Goal: Task Accomplishment & Management: Manage account settings

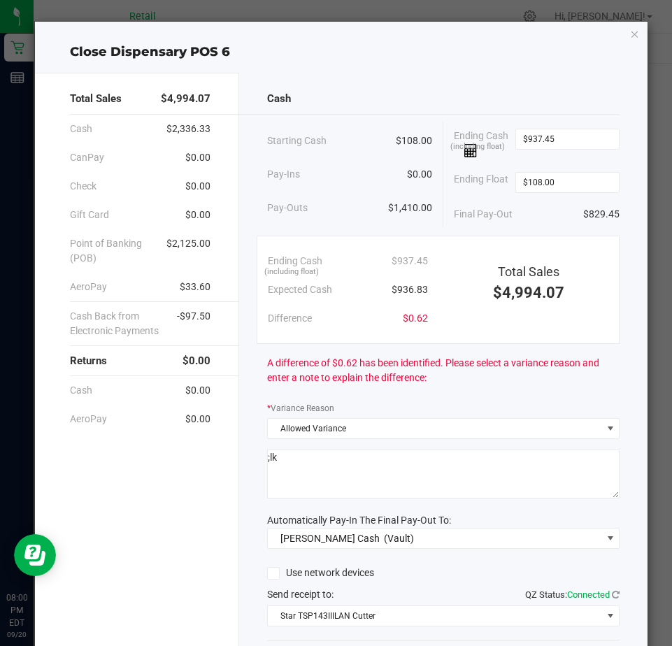
scroll to position [94, 0]
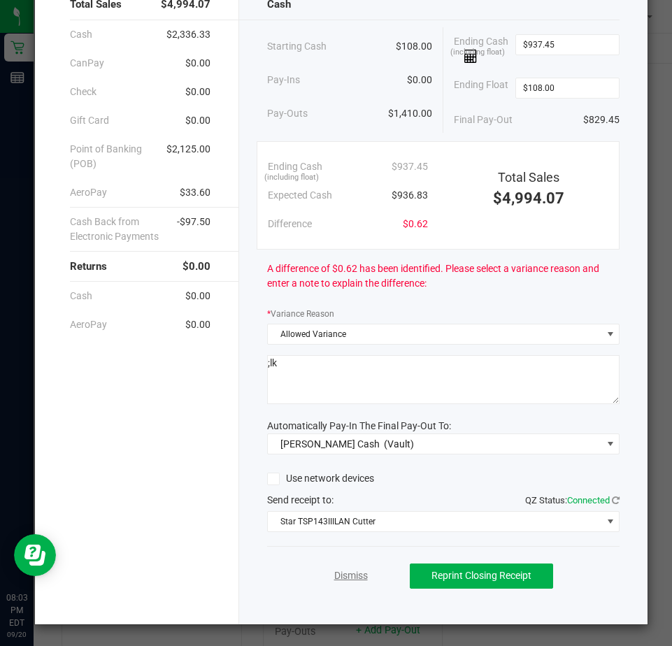
click at [334, 575] on link "Dismiss" at bounding box center [351, 575] width 34 height 15
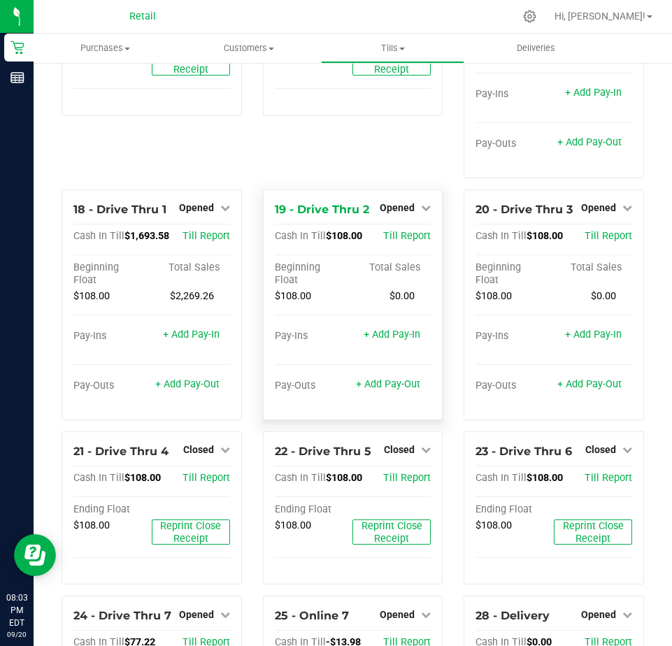
scroll to position [1512, 0]
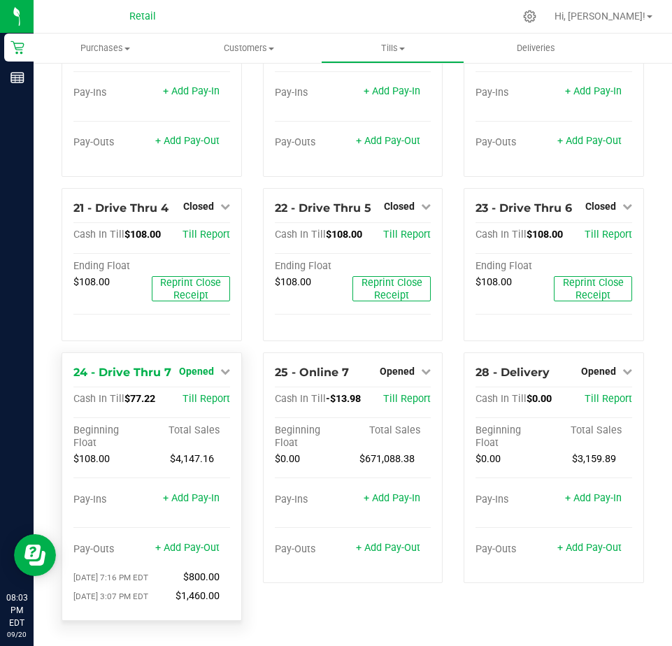
click at [203, 375] on span "Opened" at bounding box center [196, 370] width 35 height 11
click at [206, 399] on link "Close Till" at bounding box center [198, 399] width 38 height 11
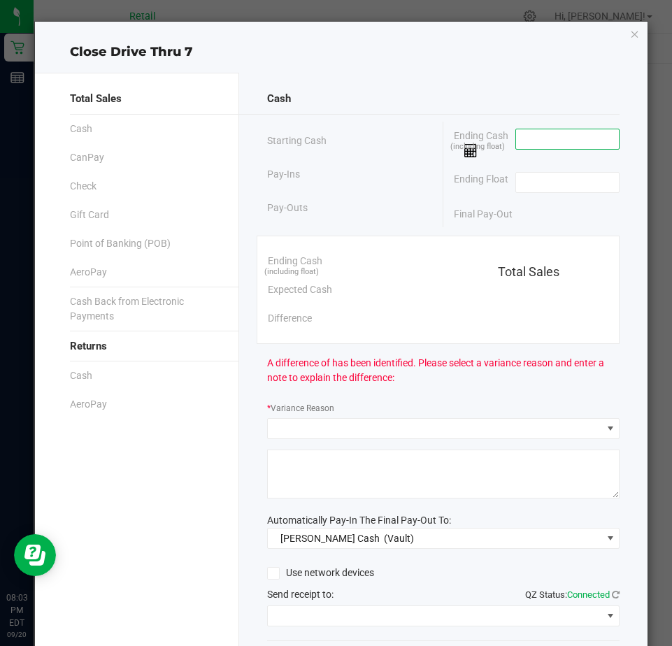
click at [516, 144] on input at bounding box center [567, 139] width 103 height 20
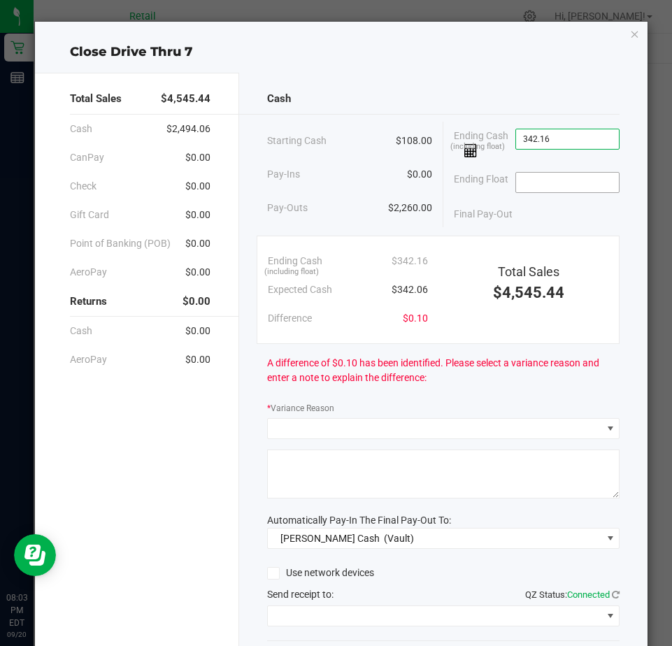
type input "$342.16"
click at [537, 181] on input at bounding box center [567, 183] width 103 height 20
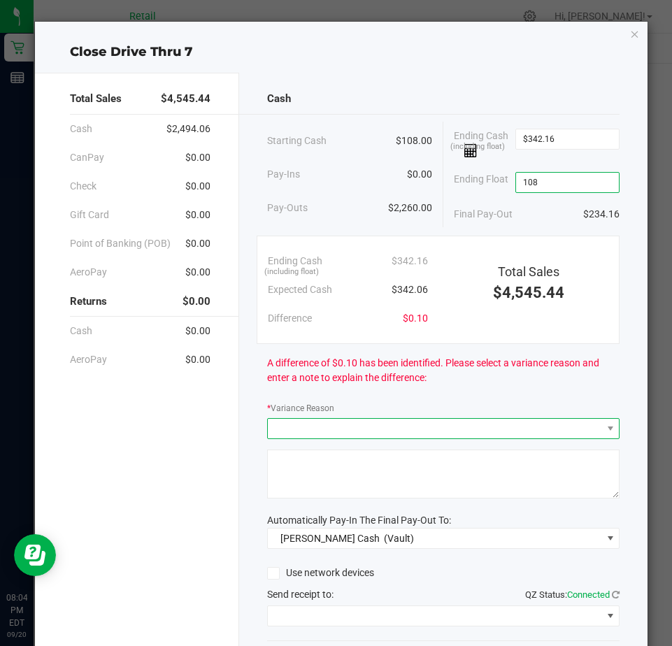
type input "$108.00"
click at [347, 424] on span at bounding box center [434, 429] width 333 height 20
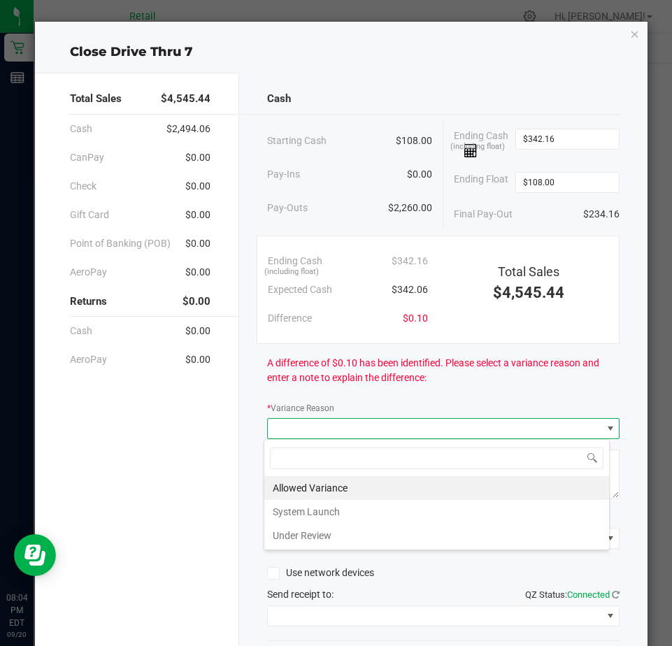
scroll to position [21, 347]
click at [317, 481] on li "Allowed Variance" at bounding box center [436, 488] width 345 height 24
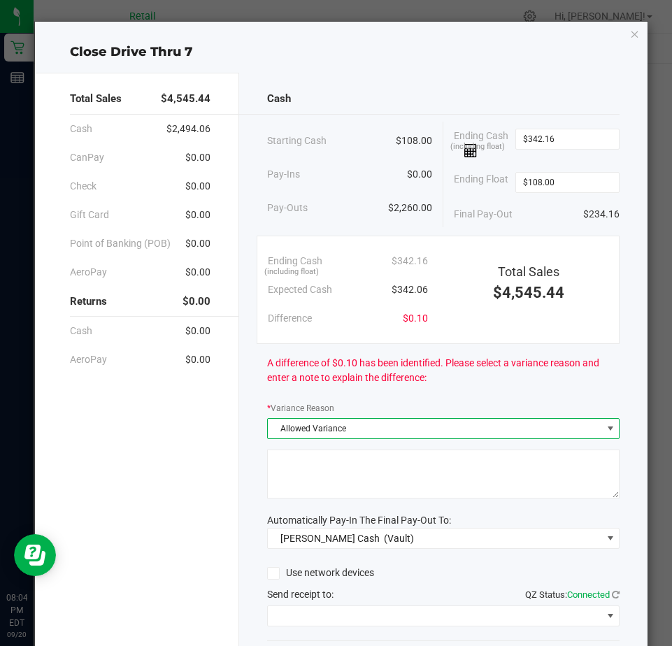
drag, startPoint x: 317, startPoint y: 480, endPoint x: 332, endPoint y: 468, distance: 19.4
click at [328, 476] on textarea at bounding box center [443, 473] width 352 height 49
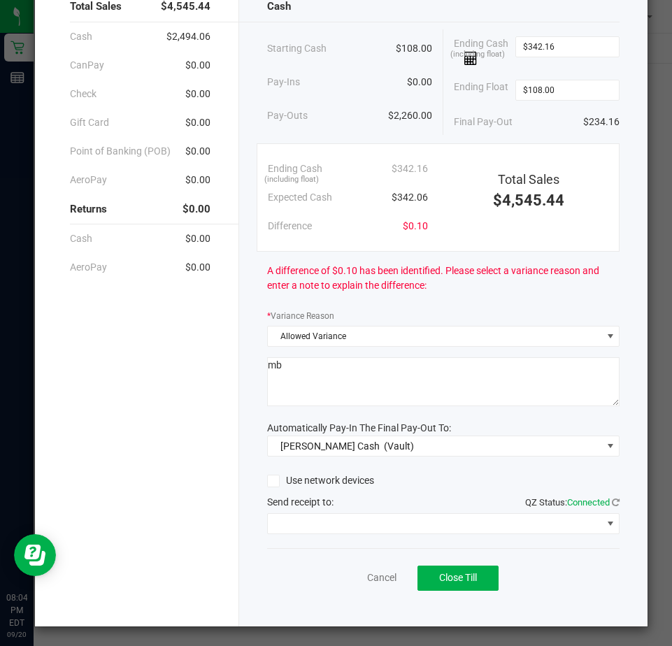
scroll to position [94, 0]
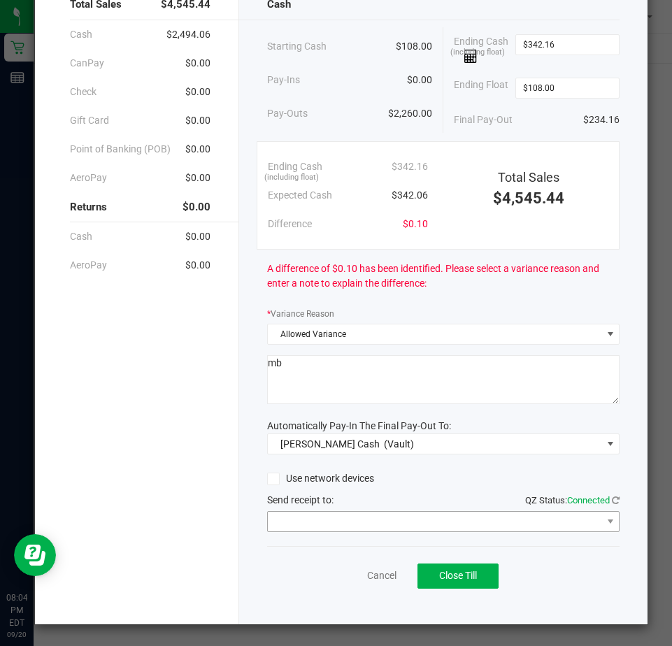
type textarea "mb"
click at [336, 521] on span at bounding box center [434, 522] width 333 height 20
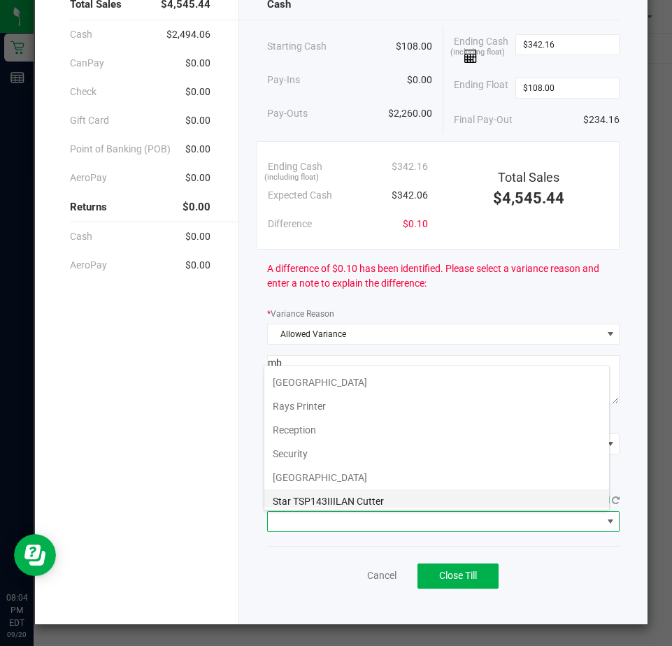
scroll to position [217, 0]
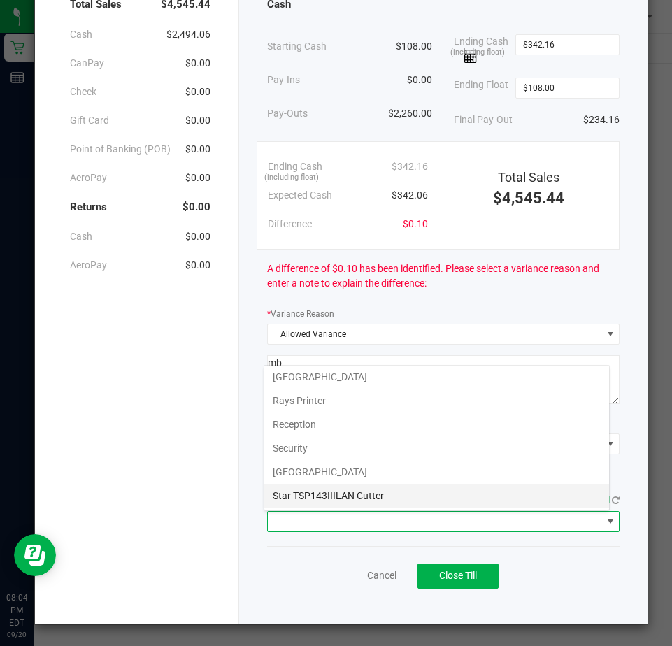
click at [354, 493] on Cutter "Star TSP143IIILAN Cutter" at bounding box center [436, 496] width 345 height 24
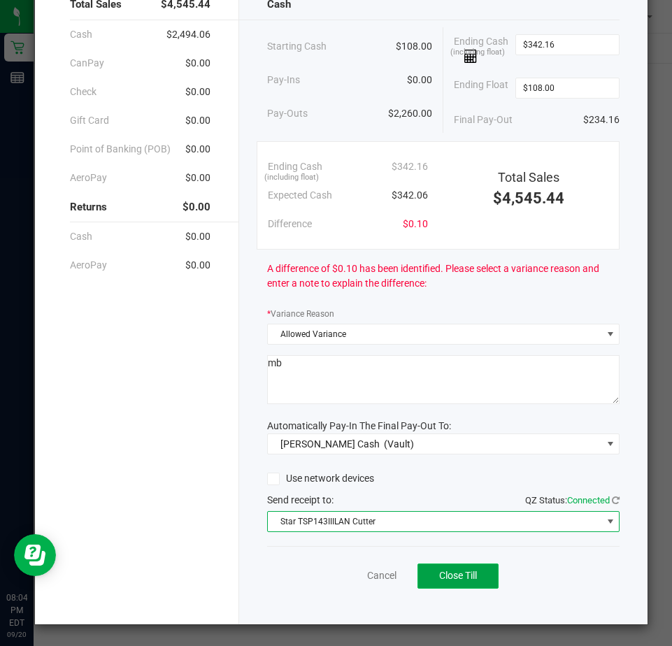
click at [446, 572] on span "Close Till" at bounding box center [458, 575] width 38 height 11
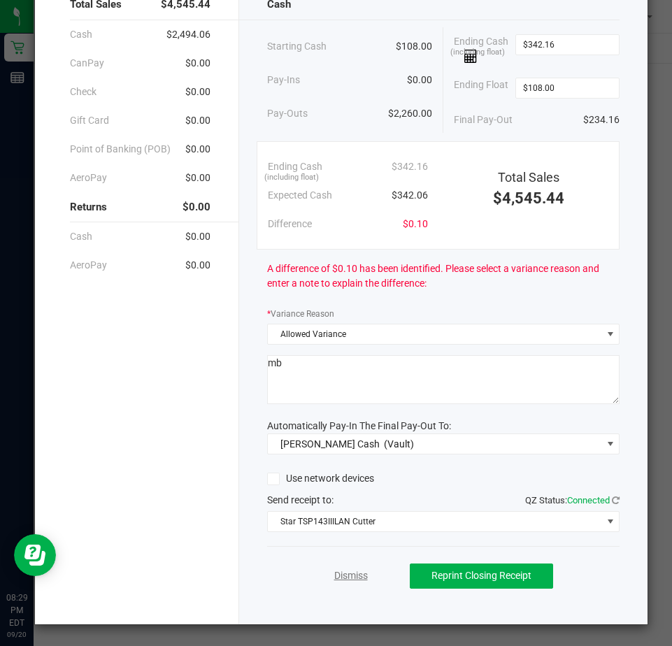
click at [339, 574] on link "Dismiss" at bounding box center [351, 575] width 34 height 15
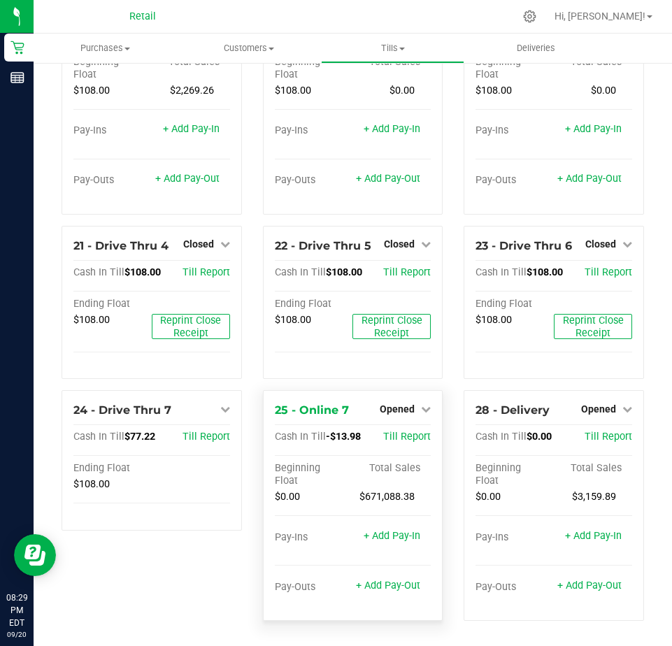
scroll to position [1473, 0]
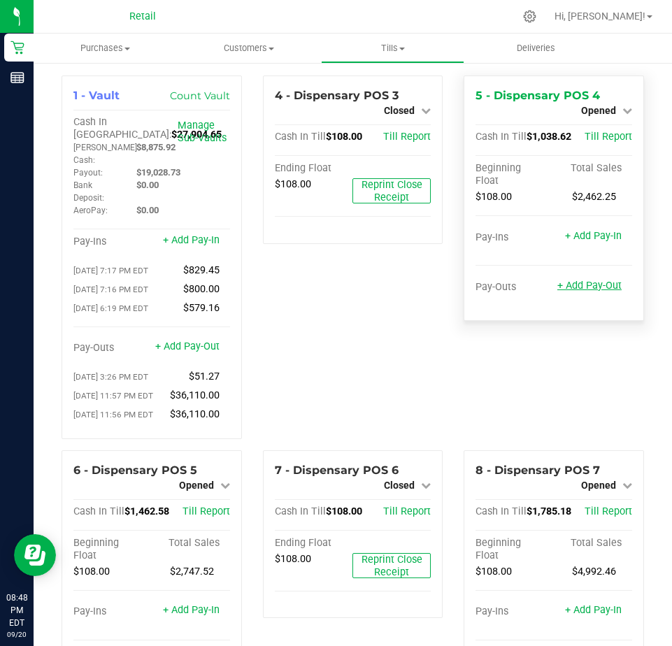
click at [578, 287] on link "+ Add Pay-Out" at bounding box center [589, 286] width 64 height 12
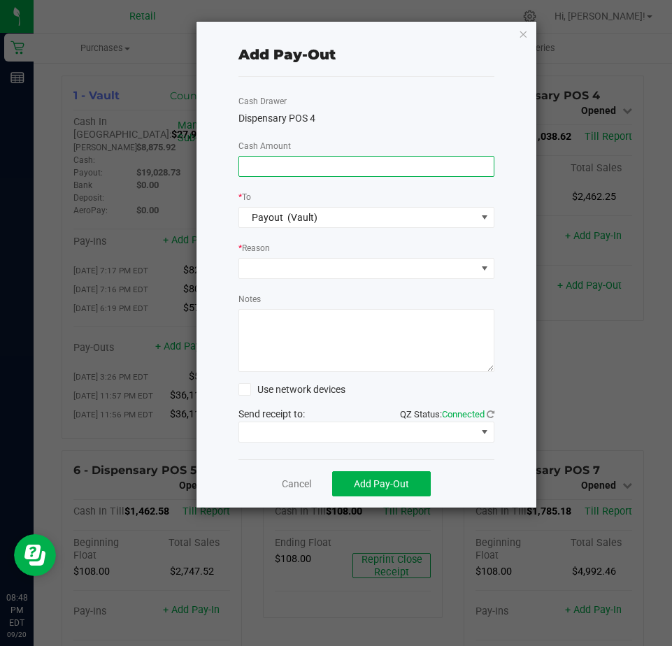
click at [326, 166] on input at bounding box center [366, 167] width 254 height 20
type input "$1,100.00"
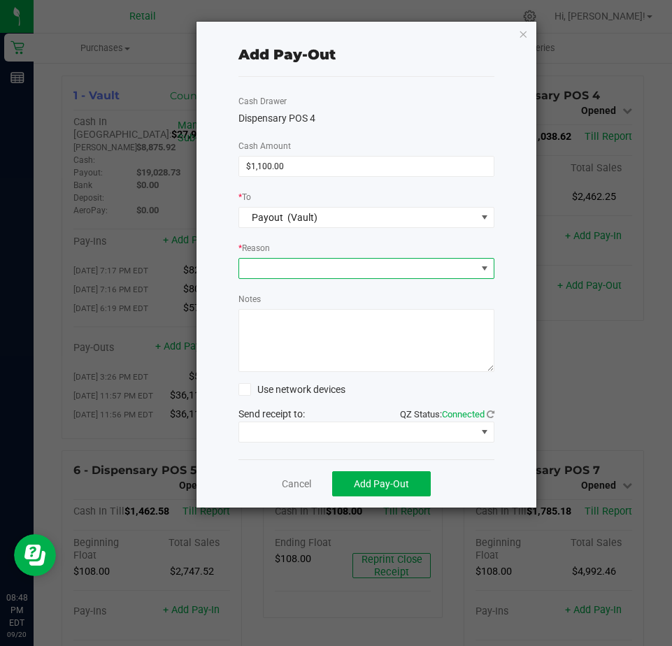
click at [314, 261] on span at bounding box center [357, 269] width 237 height 20
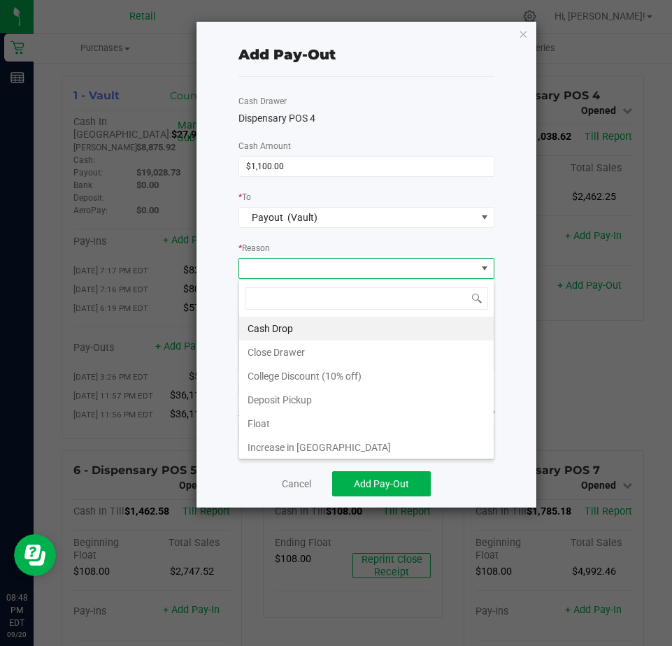
scroll to position [21, 256]
click at [284, 338] on li "Cash Drop" at bounding box center [366, 329] width 254 height 24
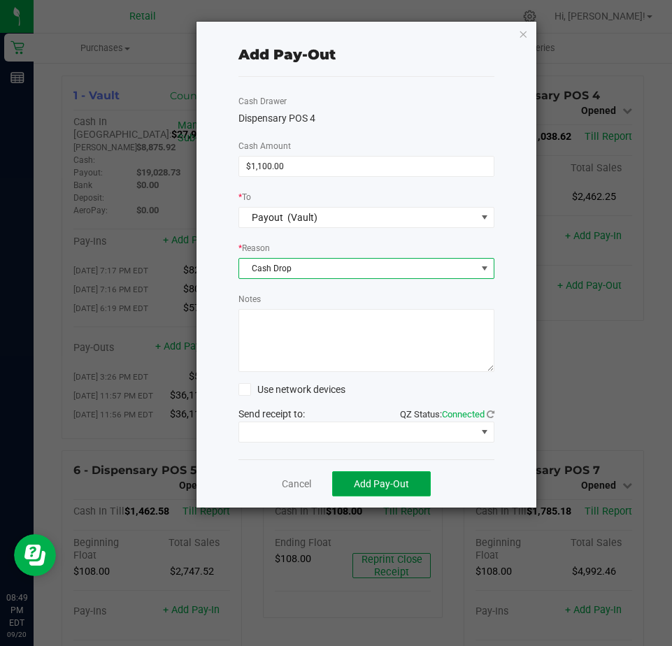
click at [368, 486] on span "Add Pay-Out" at bounding box center [381, 483] width 55 height 11
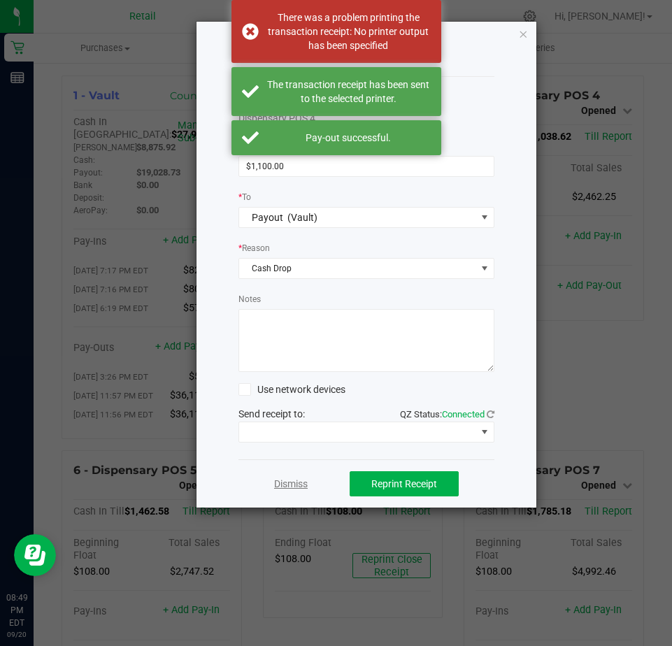
click at [286, 486] on link "Dismiss" at bounding box center [291, 484] width 34 height 15
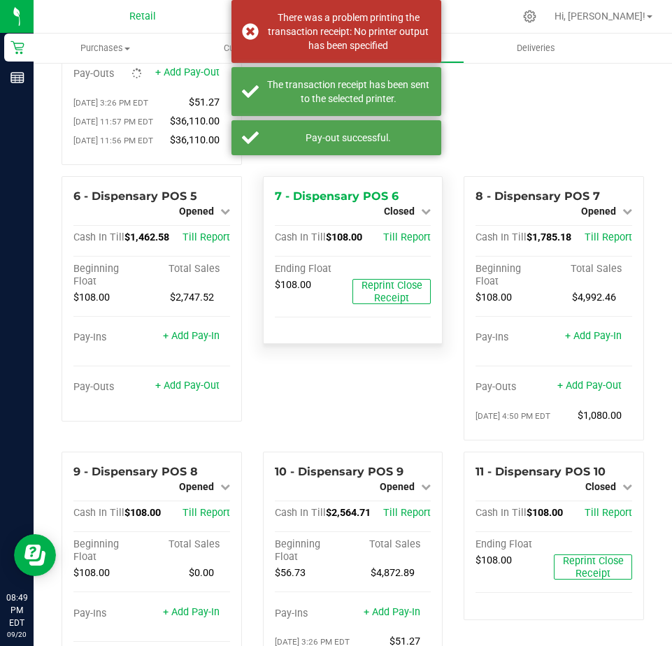
scroll to position [280, 0]
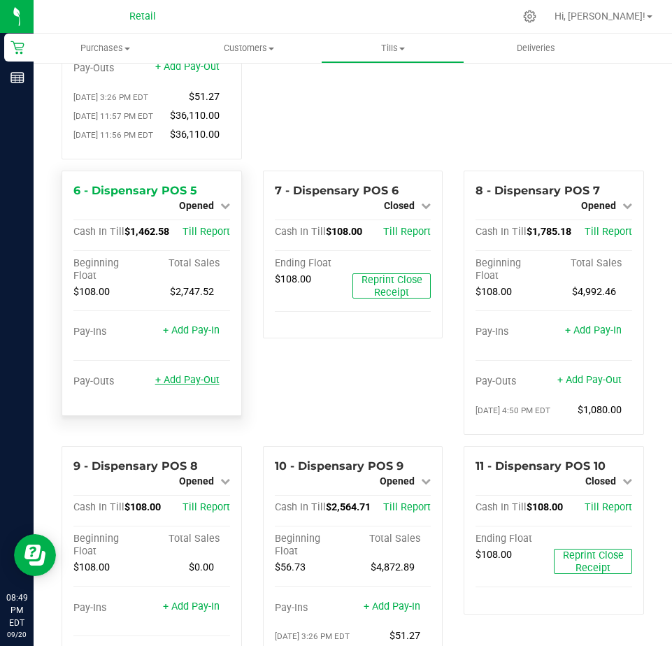
click at [189, 386] on link "+ Add Pay-Out" at bounding box center [187, 380] width 64 height 12
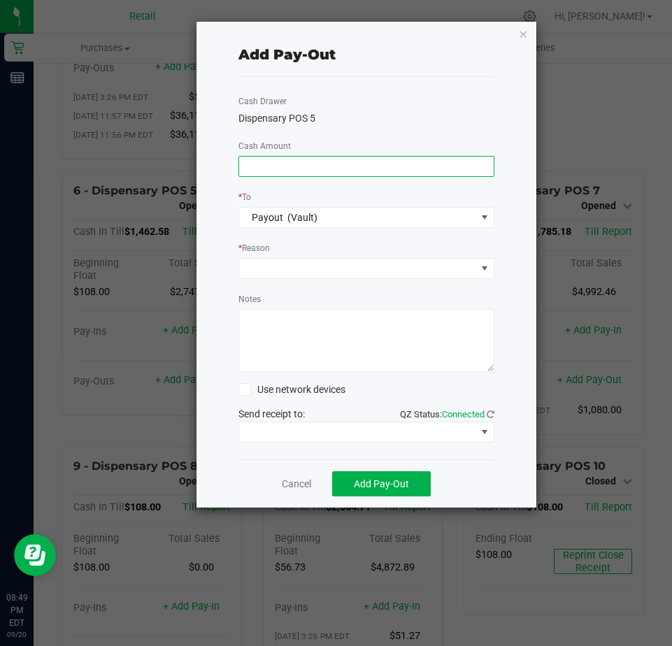
click at [275, 162] on input at bounding box center [366, 167] width 254 height 20
type input "$1,335.00"
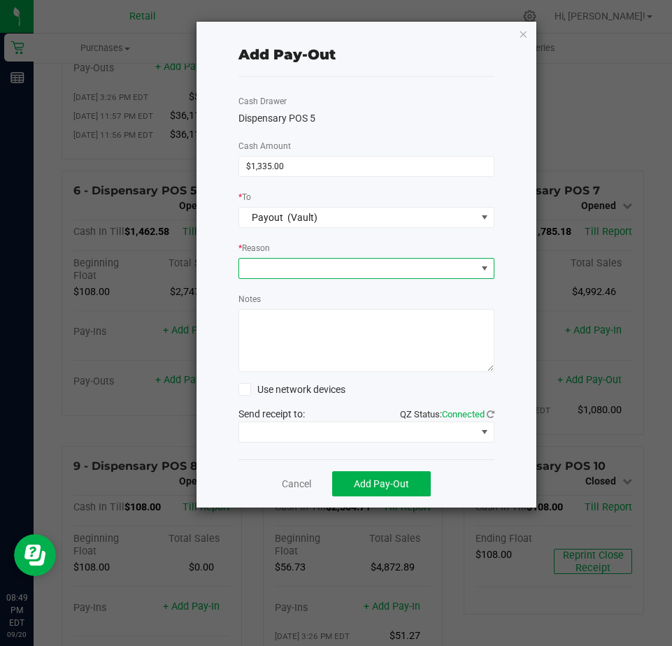
click at [270, 275] on span at bounding box center [357, 269] width 237 height 20
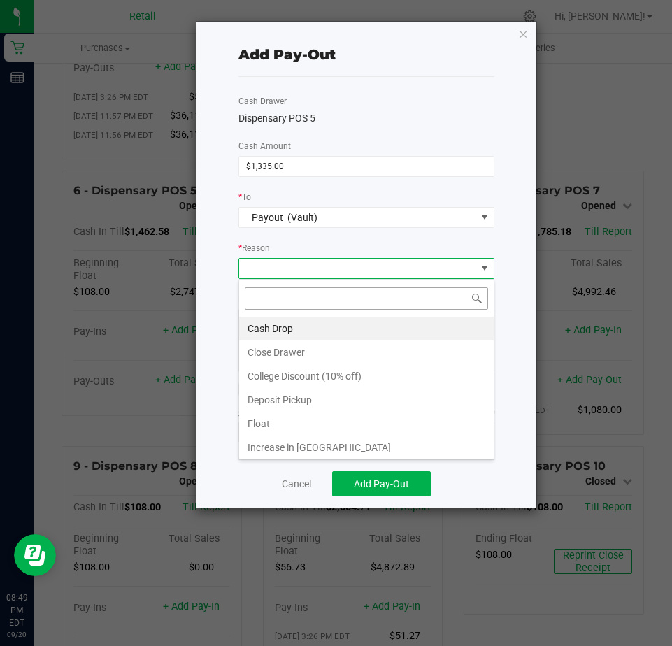
scroll to position [21, 256]
drag, startPoint x: 266, startPoint y: 331, endPoint x: 291, endPoint y: 351, distance: 32.3
click at [284, 342] on ul "Cash Drop Close Drawer College Discount (10% off) Deposit Pickup Float Increase…" at bounding box center [366, 400] width 254 height 166
click at [277, 326] on li "Cash Drop" at bounding box center [366, 329] width 254 height 24
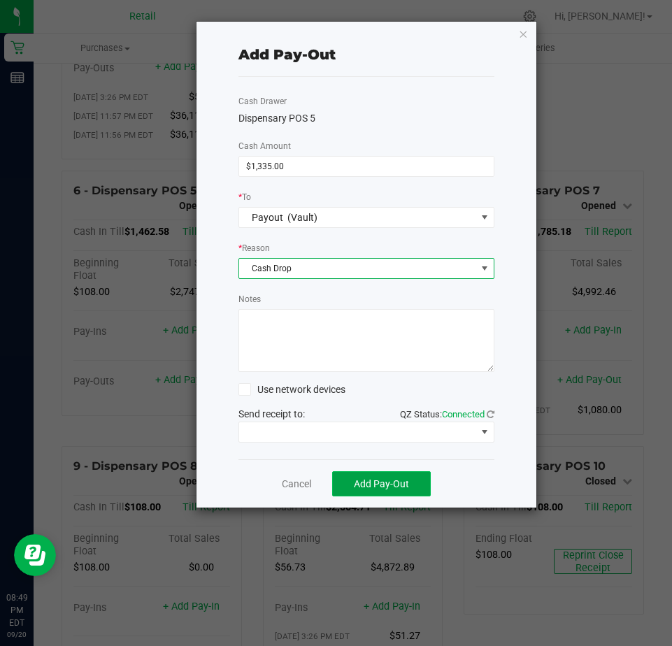
click at [358, 481] on button "Add Pay-Out" at bounding box center [381, 483] width 99 height 25
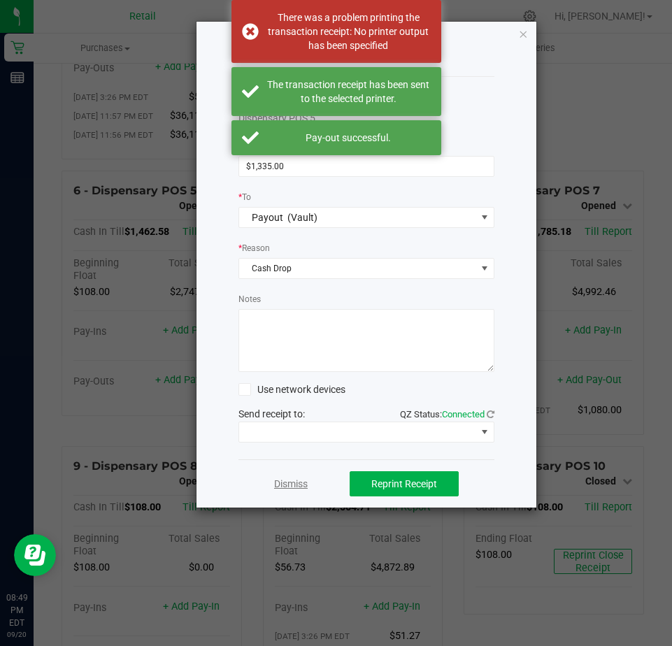
click at [285, 481] on link "Dismiss" at bounding box center [291, 484] width 34 height 15
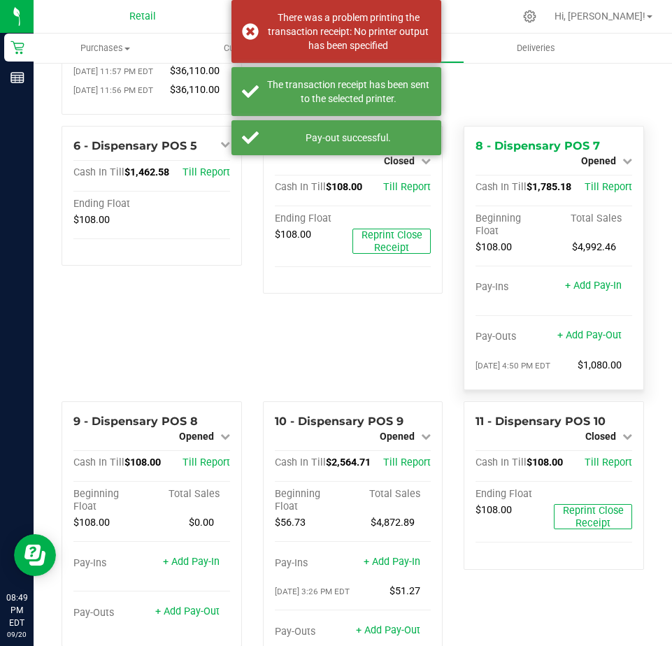
scroll to position [349, 0]
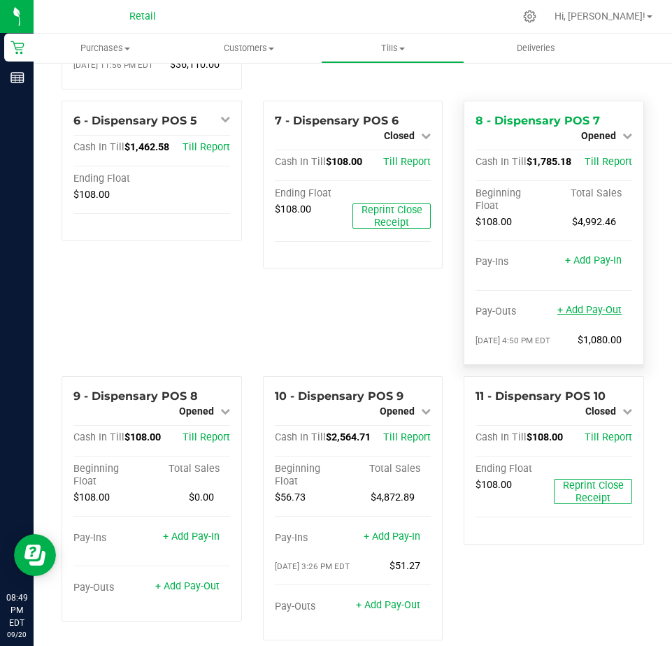
click at [586, 316] on link "+ Add Pay-Out" at bounding box center [589, 310] width 64 height 12
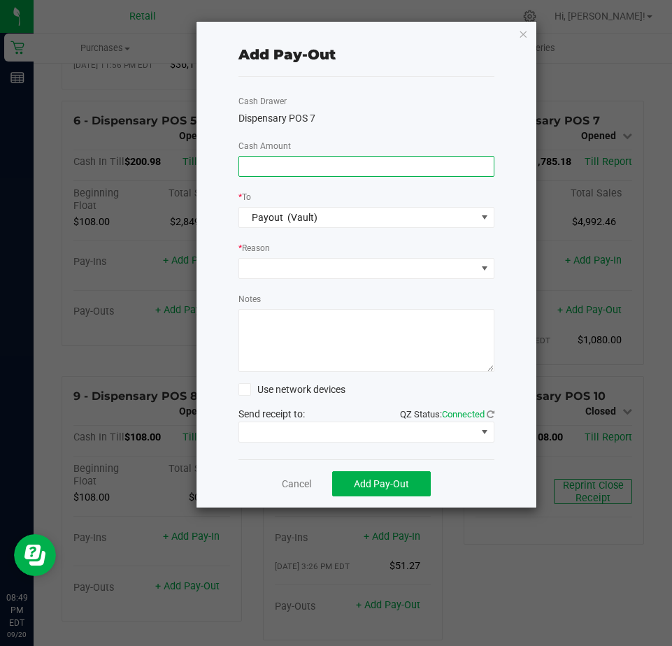
click at [263, 164] on input at bounding box center [366, 167] width 254 height 20
type input "$1,590.00"
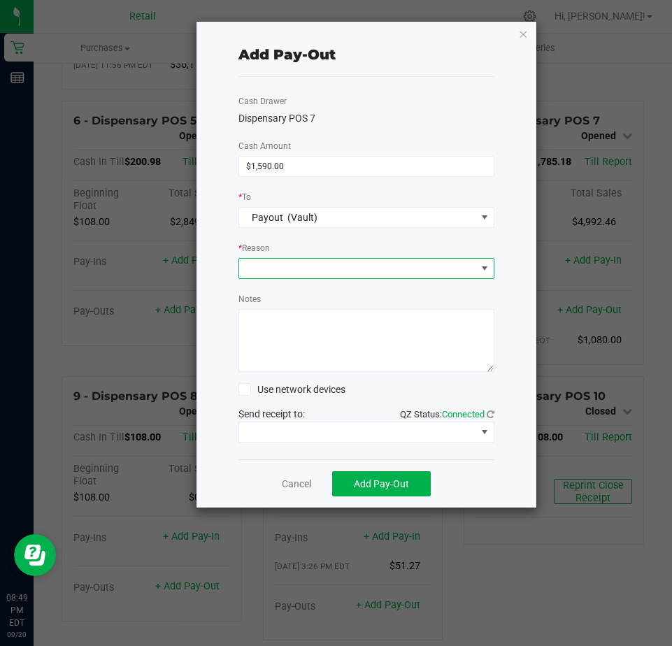
click at [264, 270] on span at bounding box center [357, 269] width 237 height 20
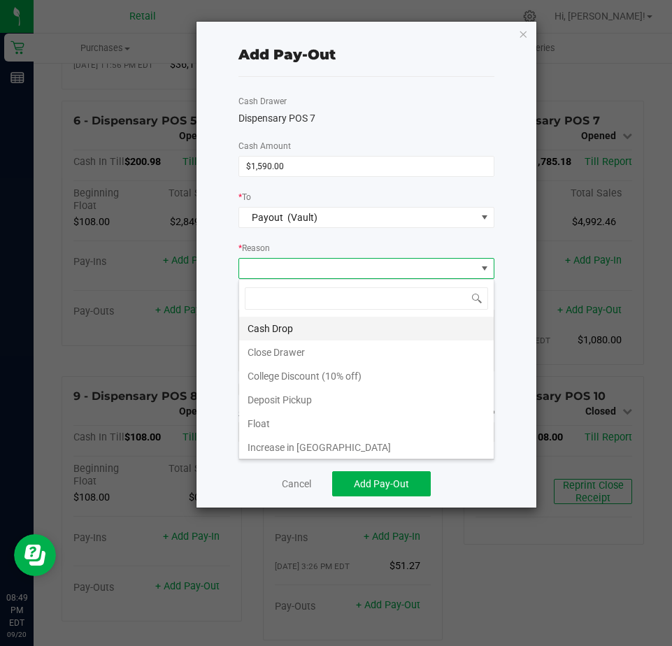
scroll to position [21, 256]
click at [265, 322] on li "Cash Drop" at bounding box center [366, 329] width 254 height 24
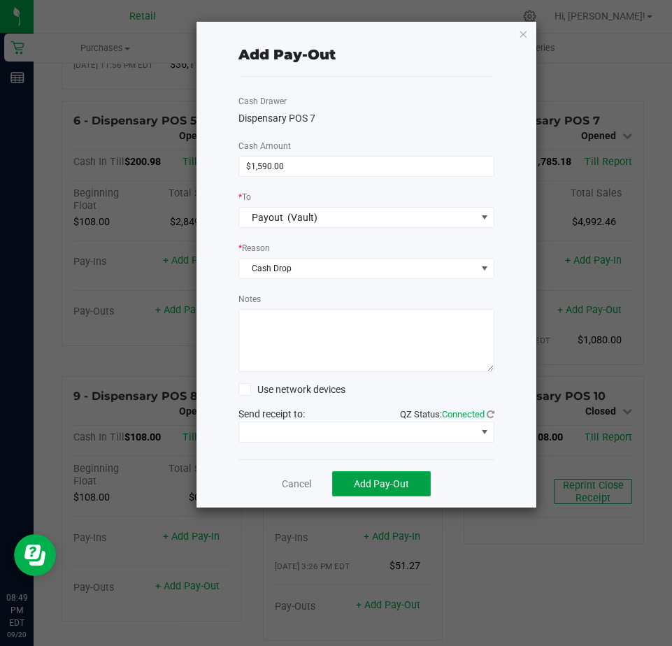
click at [363, 484] on span "Add Pay-Out" at bounding box center [381, 483] width 55 height 11
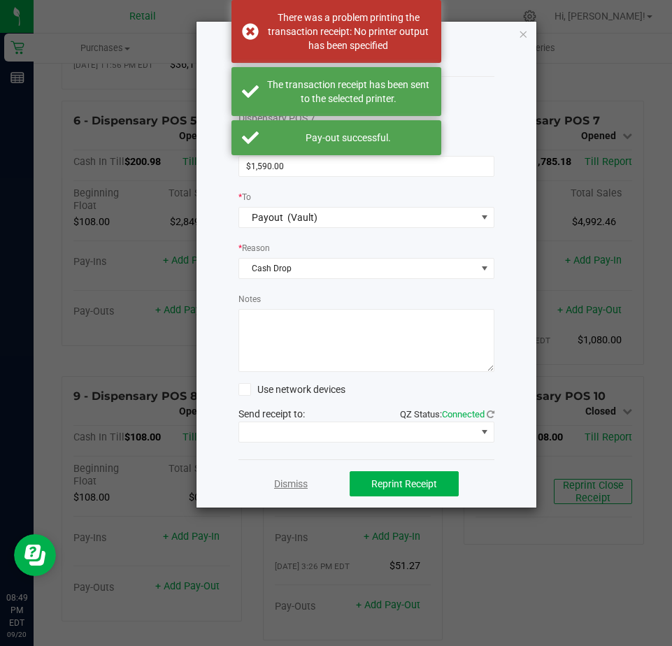
click at [301, 490] on link "Dismiss" at bounding box center [291, 484] width 34 height 15
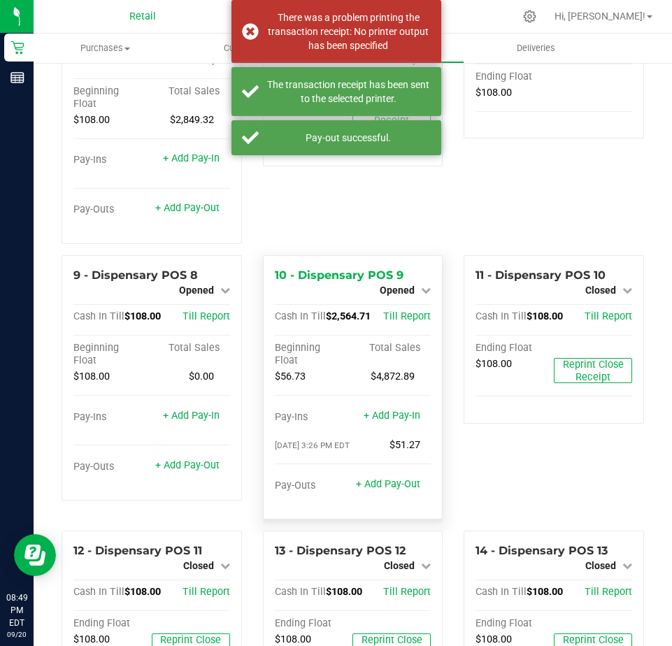
scroll to position [489, 0]
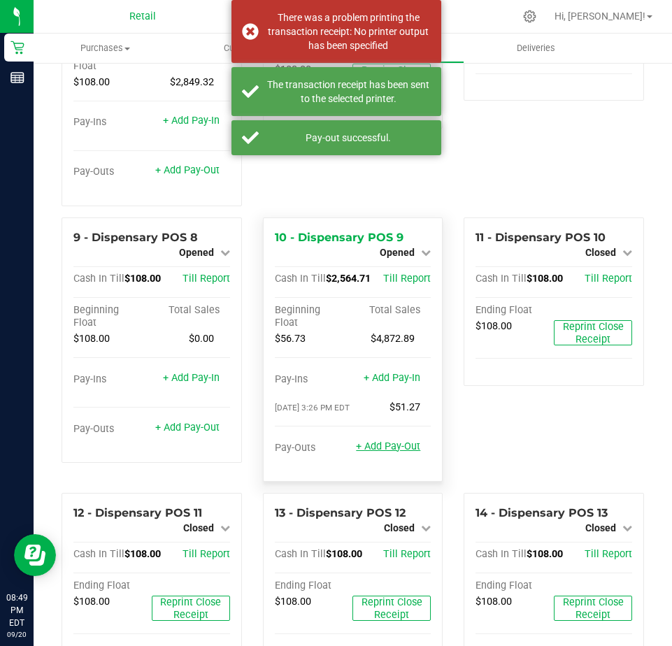
click at [368, 452] on link "+ Add Pay-Out" at bounding box center [388, 446] width 64 height 12
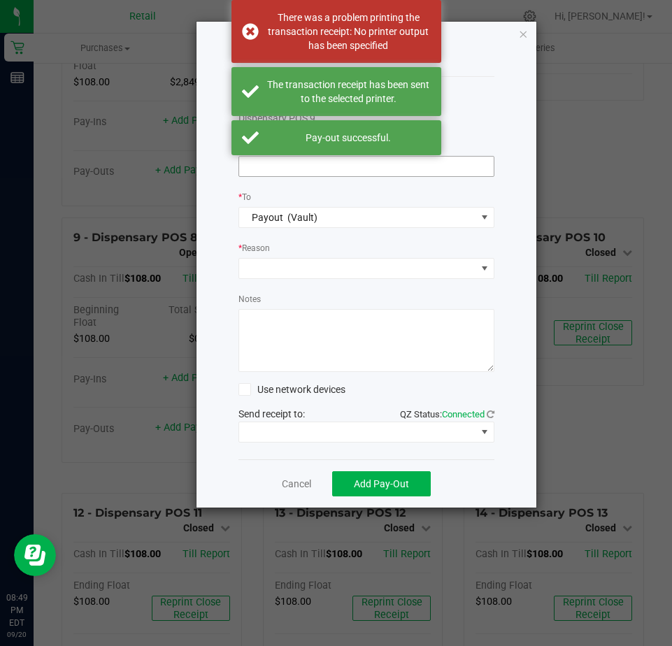
click at [256, 171] on input at bounding box center [366, 167] width 254 height 20
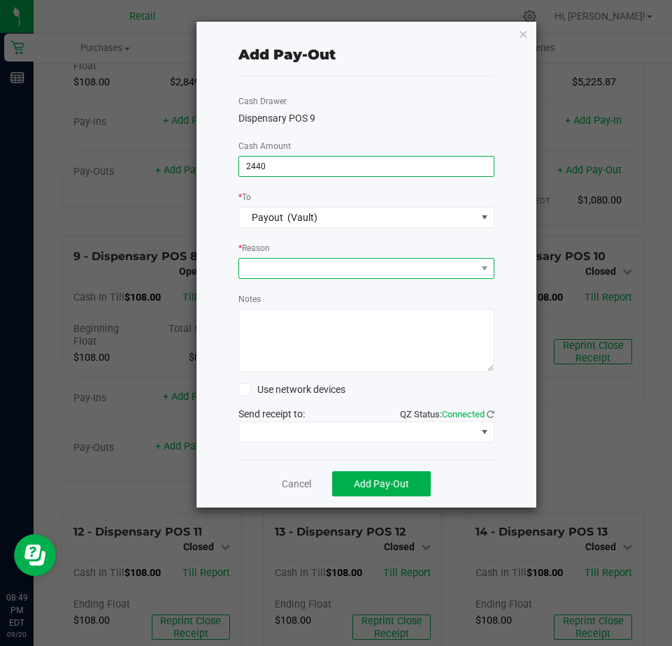
type input "$2,440.00"
click at [280, 261] on span at bounding box center [357, 269] width 237 height 20
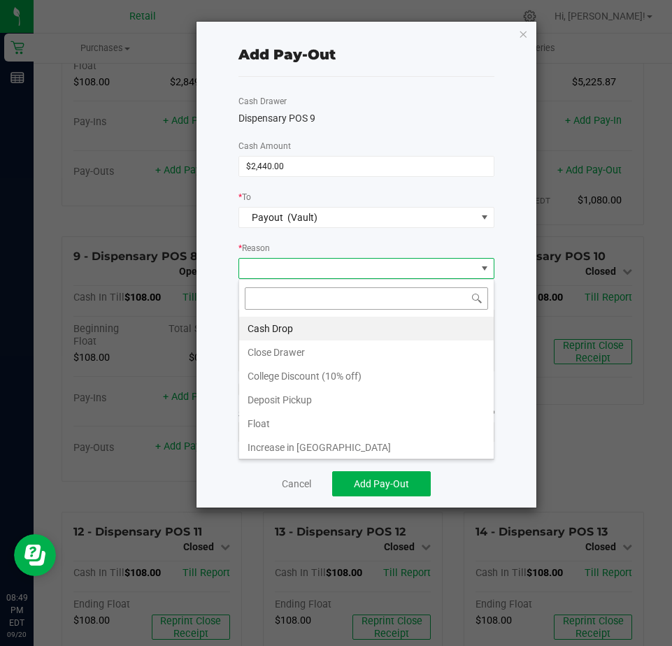
scroll to position [21, 256]
click at [272, 327] on li "Cash Drop" at bounding box center [366, 329] width 254 height 24
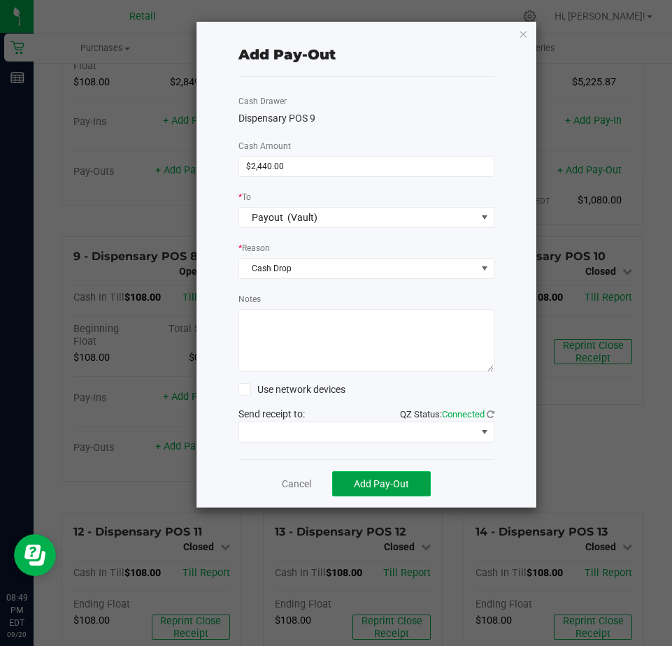
click at [376, 478] on span "Add Pay-Out" at bounding box center [381, 483] width 55 height 11
click at [294, 484] on link "Dismiss" at bounding box center [291, 484] width 34 height 15
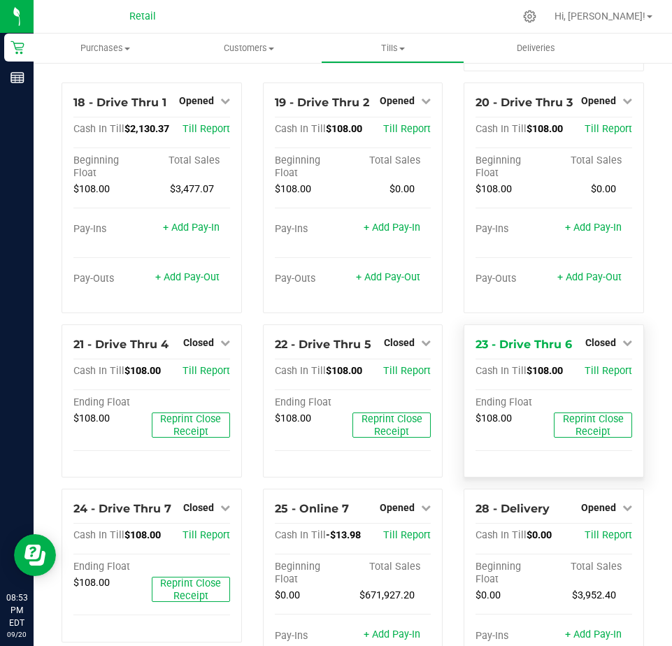
scroll to position [1333, 0]
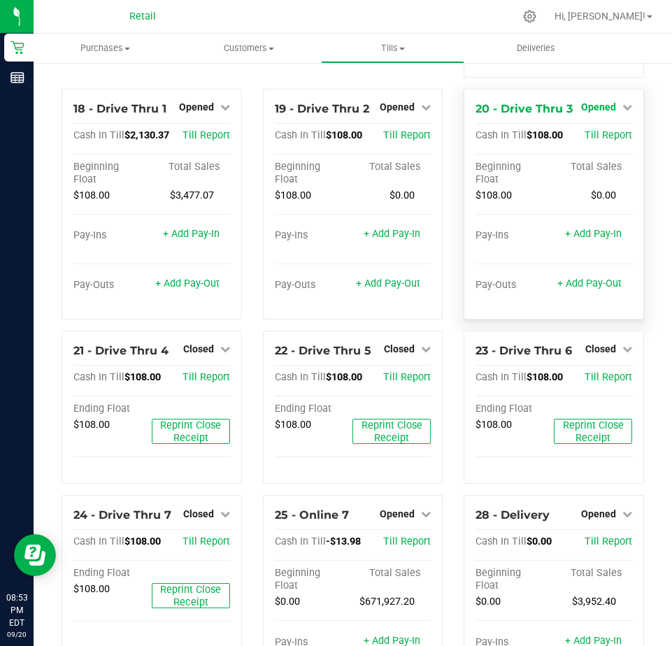
click at [598, 113] on span "Opened" at bounding box center [598, 106] width 35 height 11
click at [595, 141] on link "Close Till" at bounding box center [600, 135] width 38 height 11
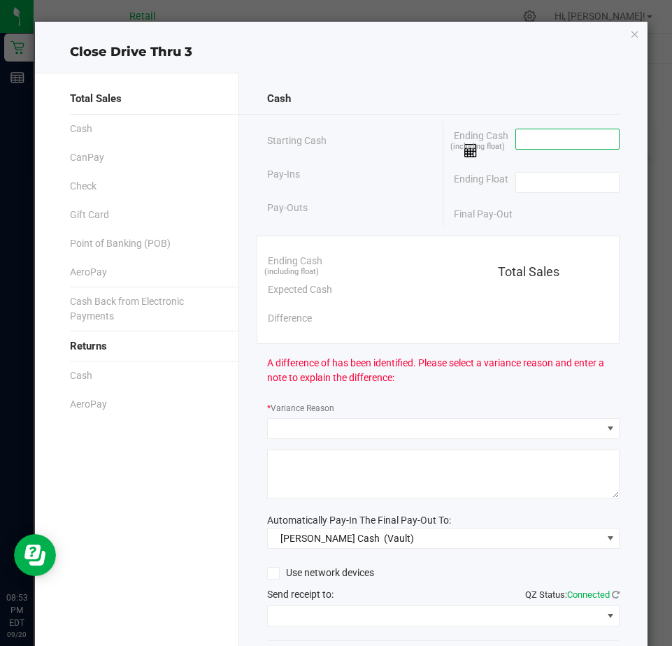
click at [542, 136] on input at bounding box center [567, 139] width 103 height 20
type input "$108.00"
click at [526, 178] on input at bounding box center [567, 183] width 103 height 20
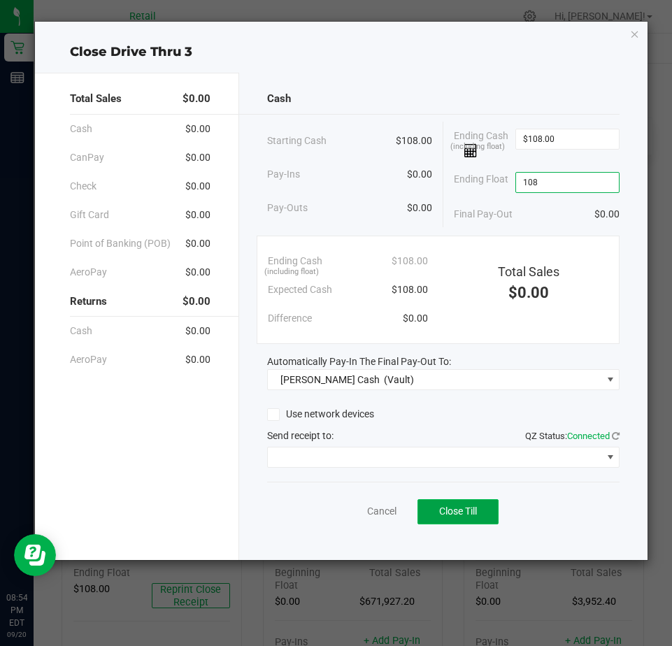
type input "$108.00"
click at [447, 514] on span "Close Till" at bounding box center [458, 510] width 38 height 11
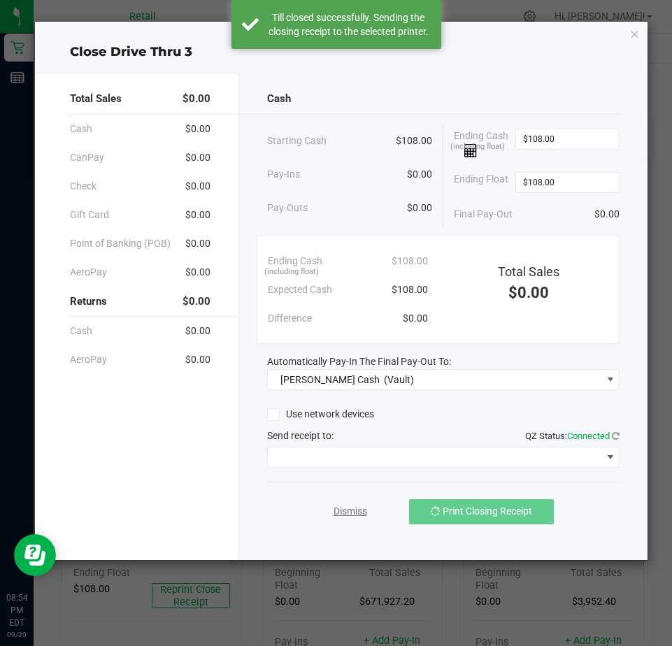
click at [348, 510] on link "Dismiss" at bounding box center [350, 511] width 34 height 15
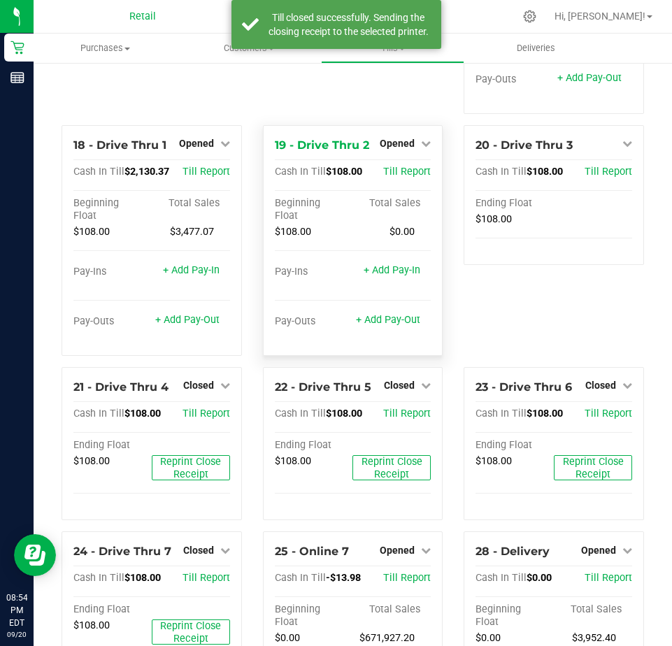
scroll to position [1263, 0]
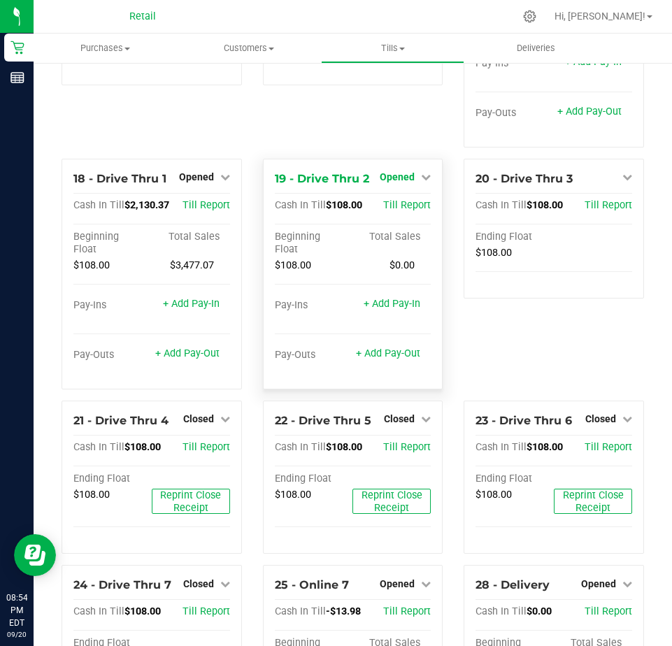
click at [391, 182] on span "Opened" at bounding box center [396, 176] width 35 height 11
click at [404, 211] on link "Close Till" at bounding box center [399, 205] width 38 height 11
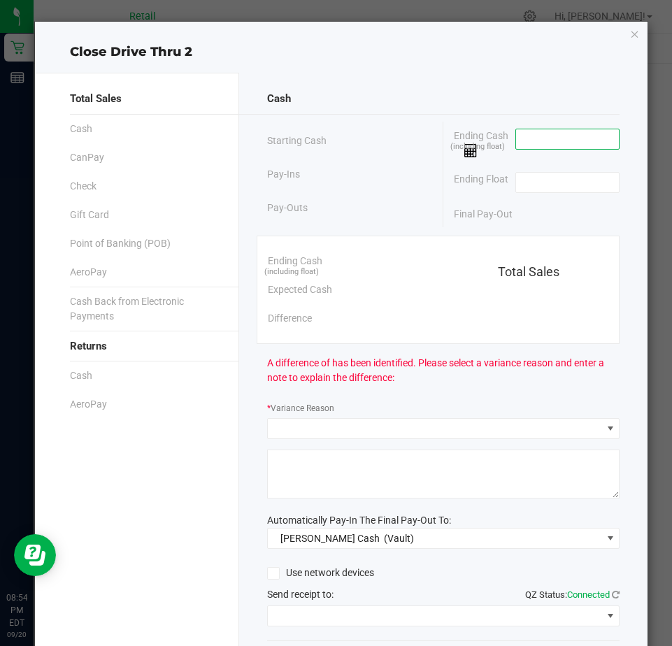
click at [521, 136] on input at bounding box center [567, 139] width 103 height 20
type input "$108.00"
click at [546, 165] on div "Ending Float" at bounding box center [537, 182] width 166 height 35
drag, startPoint x: 551, startPoint y: 177, endPoint x: 552, endPoint y: 184, distance: 7.1
click at [552, 184] on input at bounding box center [567, 183] width 103 height 20
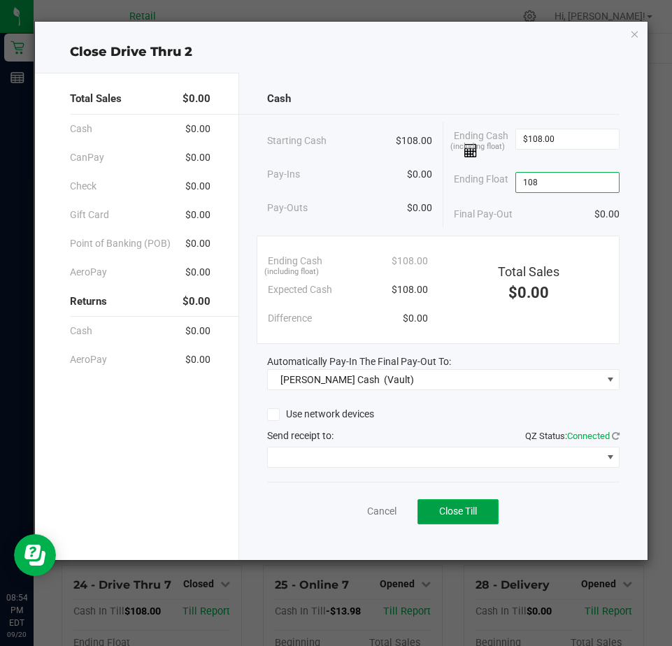
type input "$108.00"
click at [468, 516] on span "Close Till" at bounding box center [458, 510] width 38 height 11
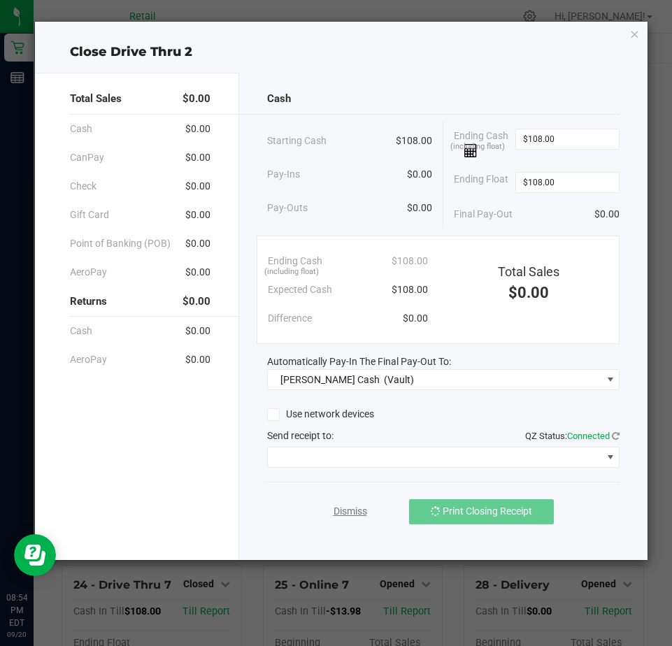
click at [348, 511] on link "Dismiss" at bounding box center [350, 511] width 34 height 15
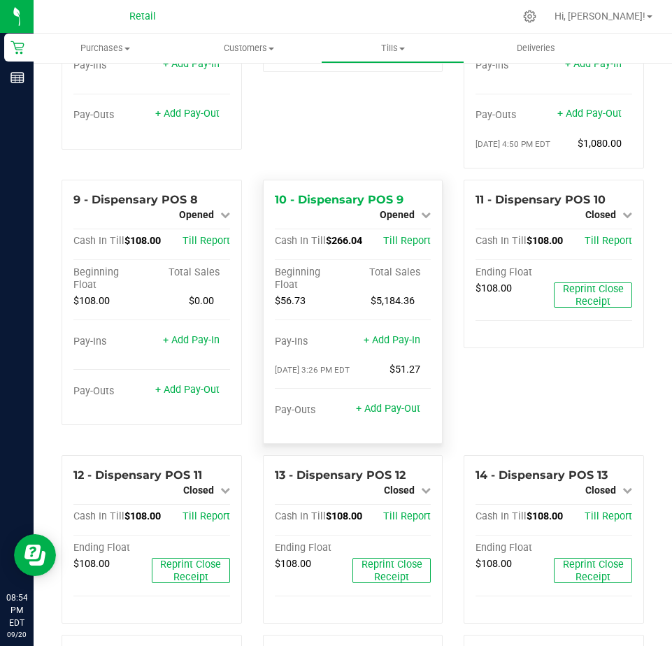
scroll to position [559, 0]
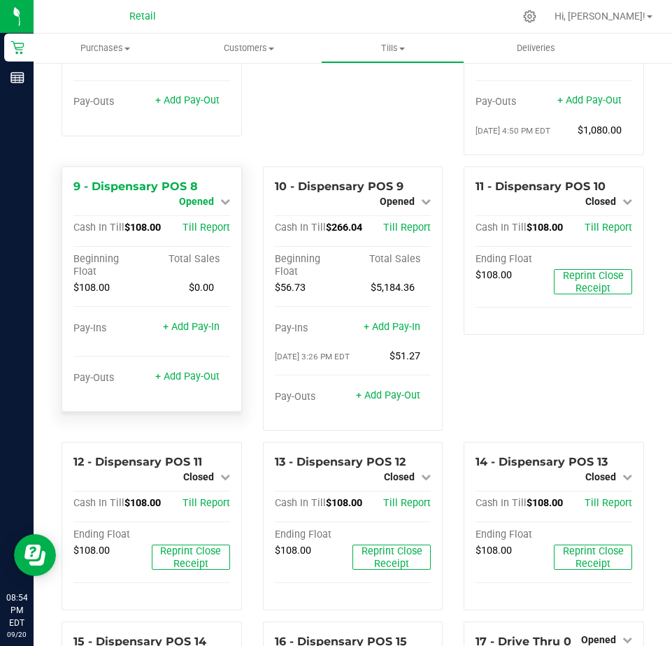
click at [204, 207] on span "Opened" at bounding box center [196, 201] width 35 height 11
click at [212, 219] on link "Close Till" at bounding box center [198, 213] width 38 height 11
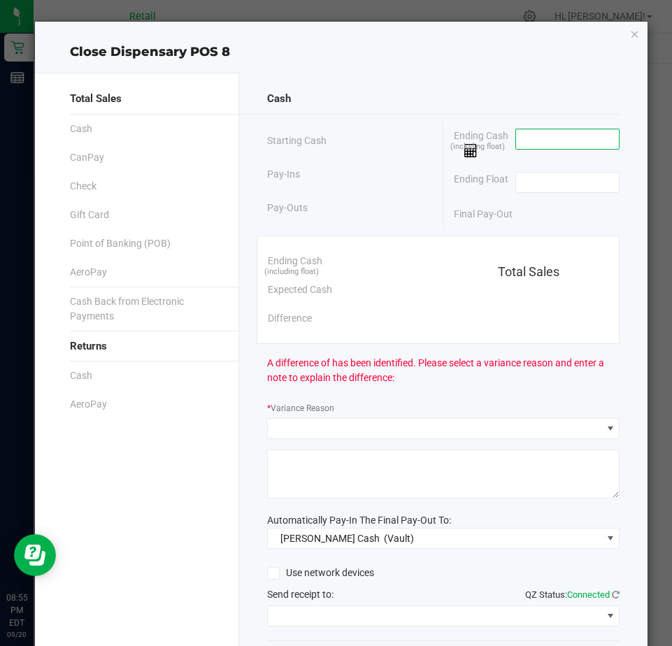
drag, startPoint x: 541, startPoint y: 137, endPoint x: 561, endPoint y: 139, distance: 20.4
click at [544, 141] on input at bounding box center [567, 139] width 103 height 20
type input "$108.00"
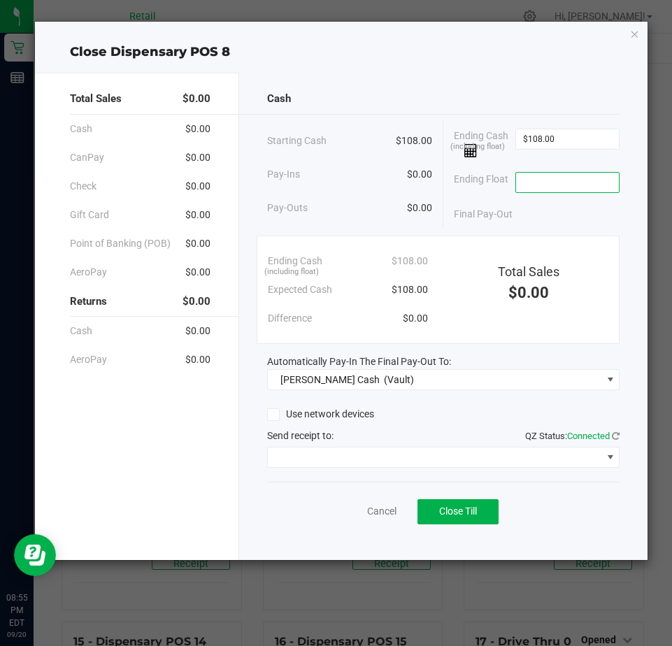
click at [525, 181] on input at bounding box center [567, 183] width 103 height 20
type input "$108.00"
click at [485, 516] on button "Close Till" at bounding box center [457, 511] width 81 height 25
click at [363, 512] on link "Cancel" at bounding box center [375, 511] width 29 height 15
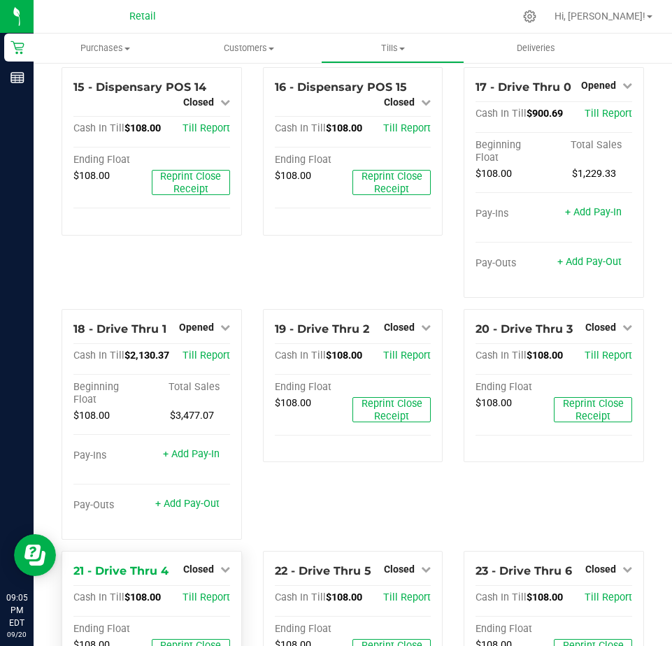
scroll to position [1188, 0]
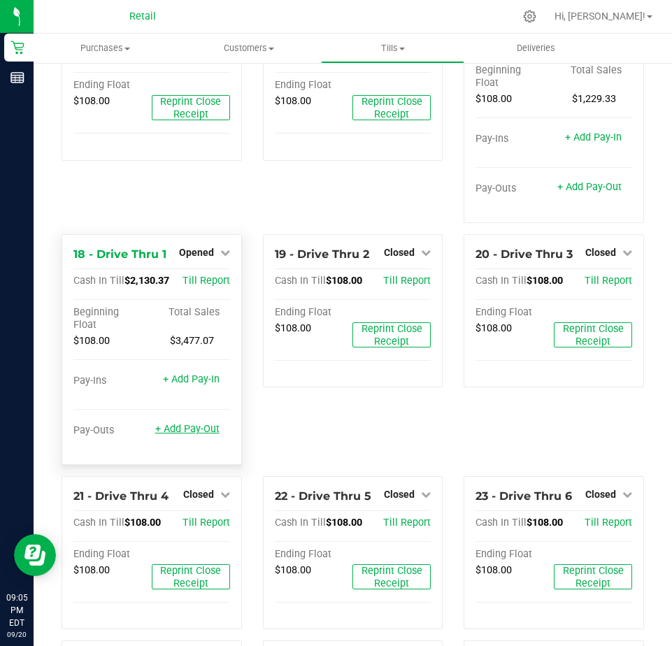
click at [187, 435] on link "+ Add Pay-Out" at bounding box center [187, 429] width 64 height 12
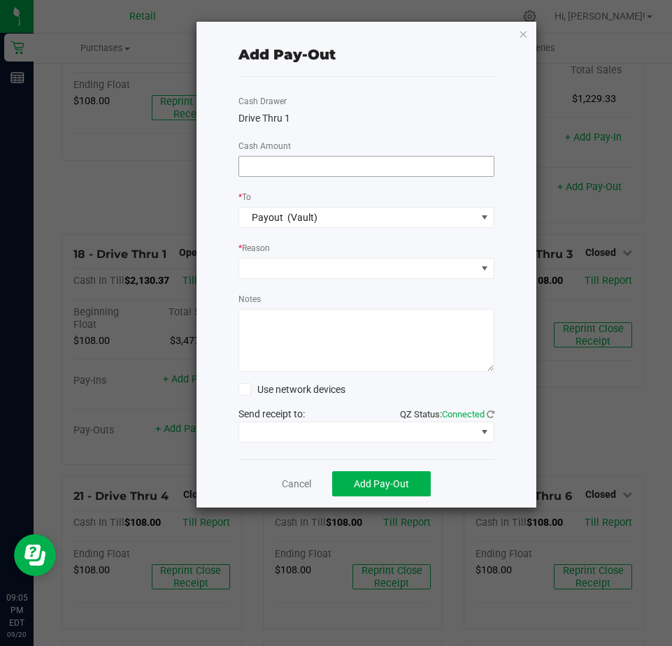
click at [253, 168] on input at bounding box center [366, 167] width 254 height 20
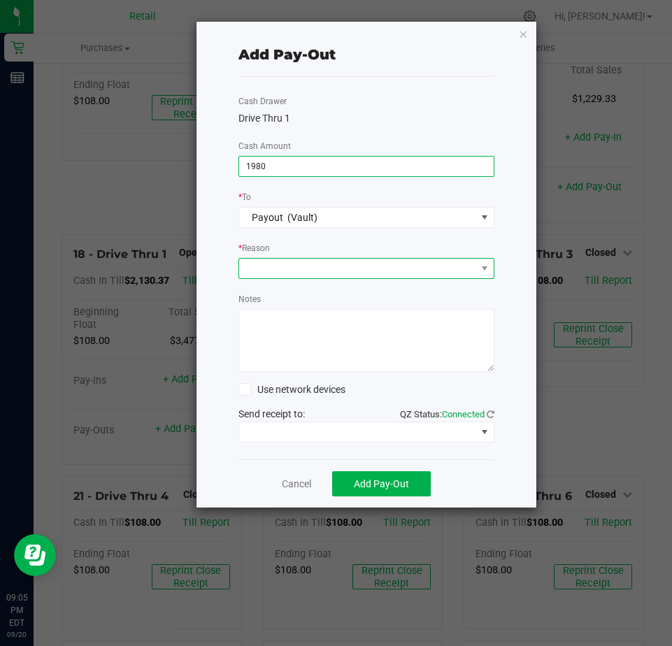
type input "$1,980.00"
click at [246, 273] on span at bounding box center [357, 269] width 237 height 20
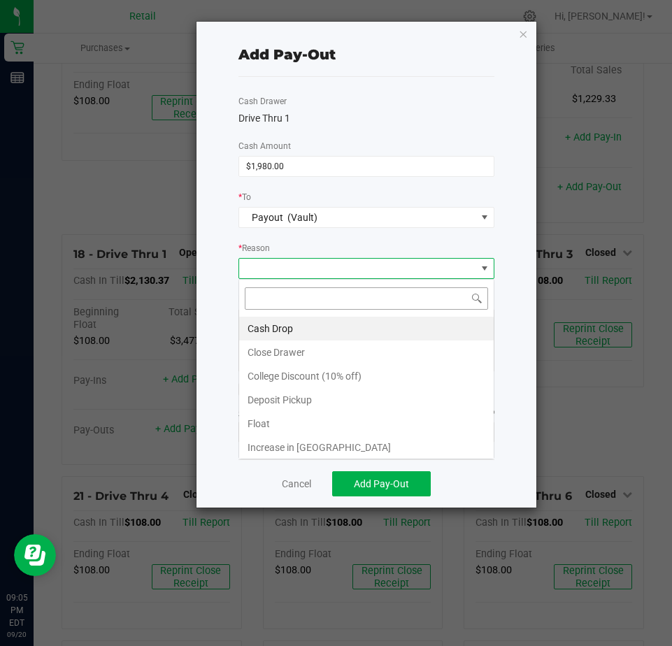
scroll to position [21, 256]
click at [268, 326] on li "Cash Drop" at bounding box center [366, 329] width 254 height 24
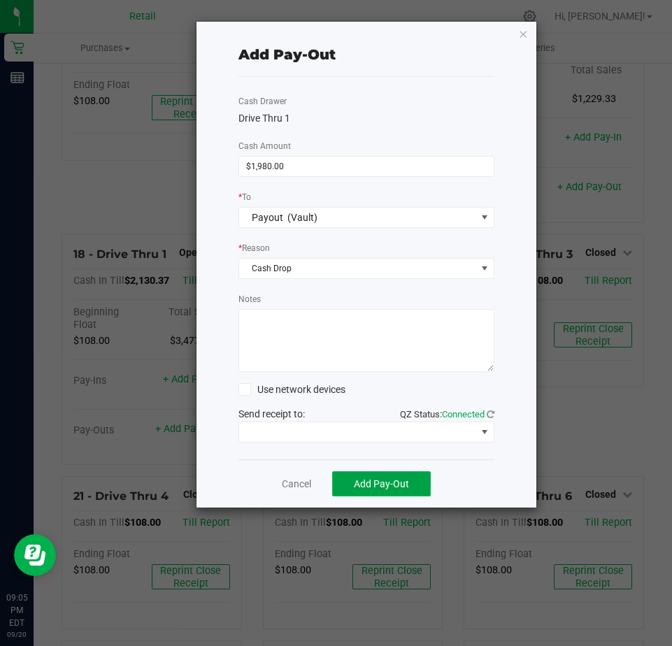
drag, startPoint x: 391, startPoint y: 480, endPoint x: 357, endPoint y: 476, distance: 33.8
click at [390, 480] on span "Add Pay-Out" at bounding box center [381, 483] width 55 height 11
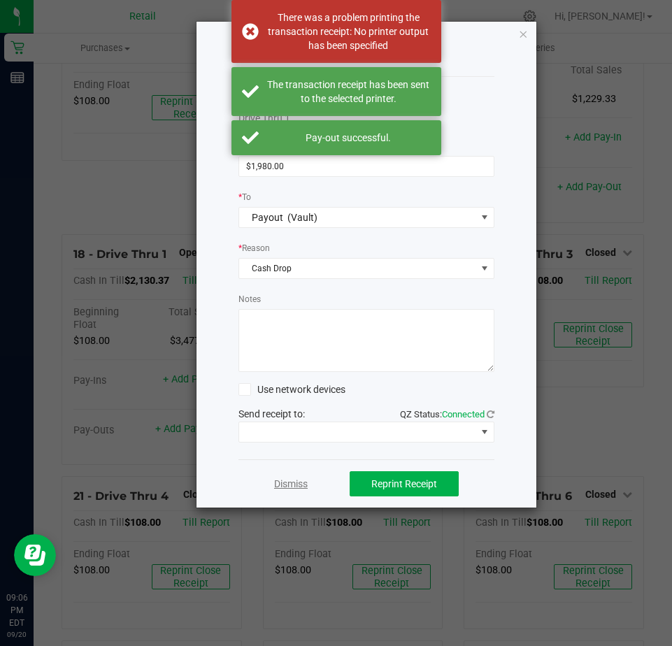
click at [301, 486] on link "Dismiss" at bounding box center [291, 484] width 34 height 15
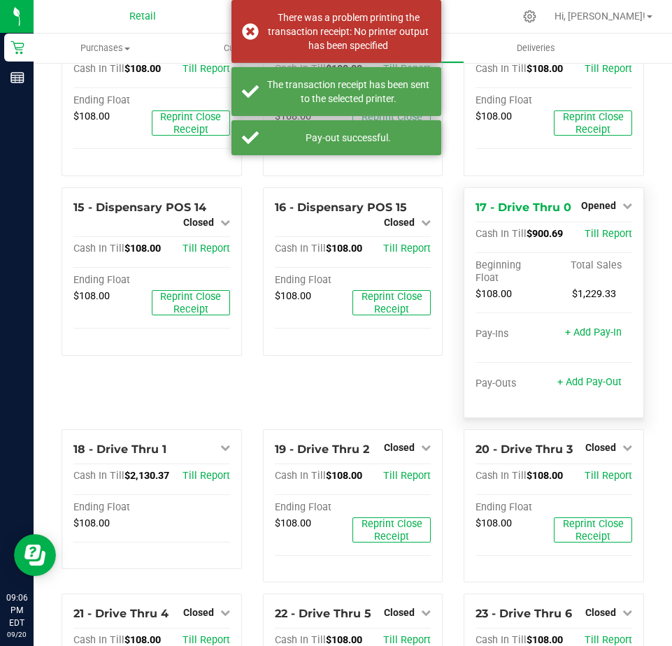
scroll to position [978, 0]
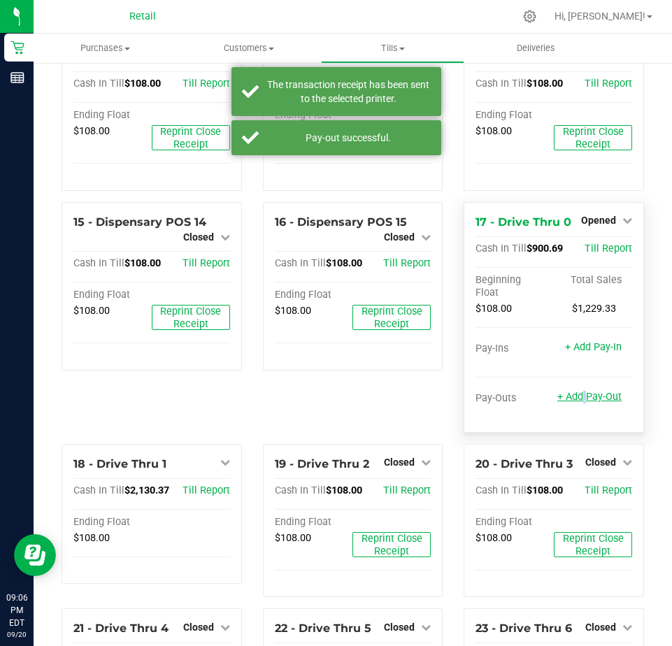
click at [572, 403] on link "+ Add Pay-Out" at bounding box center [589, 397] width 64 height 12
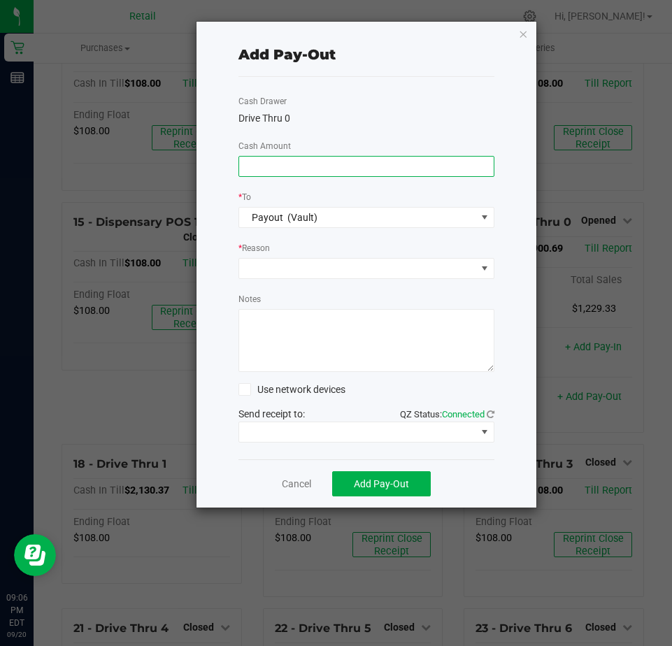
click at [254, 157] on input at bounding box center [366, 167] width 254 height 20
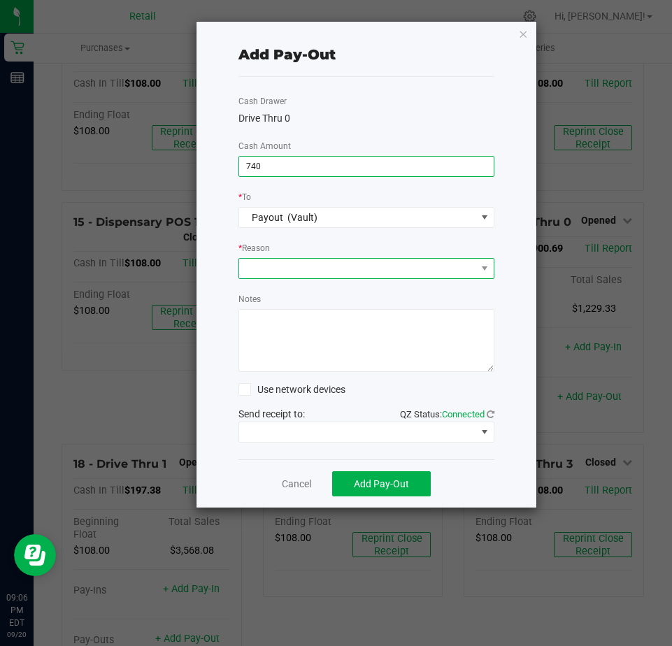
type input "$740.00"
click at [289, 266] on span at bounding box center [357, 269] width 237 height 20
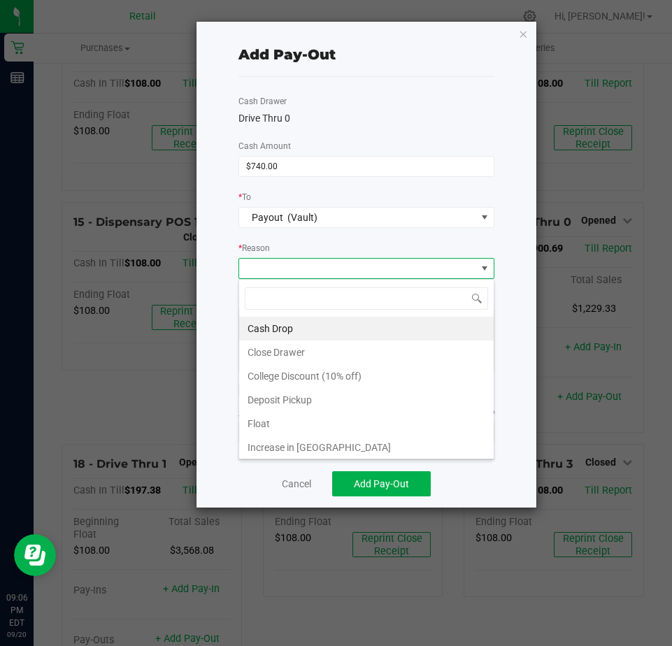
scroll to position [21, 256]
click at [268, 335] on li "Cash Drop" at bounding box center [366, 329] width 254 height 24
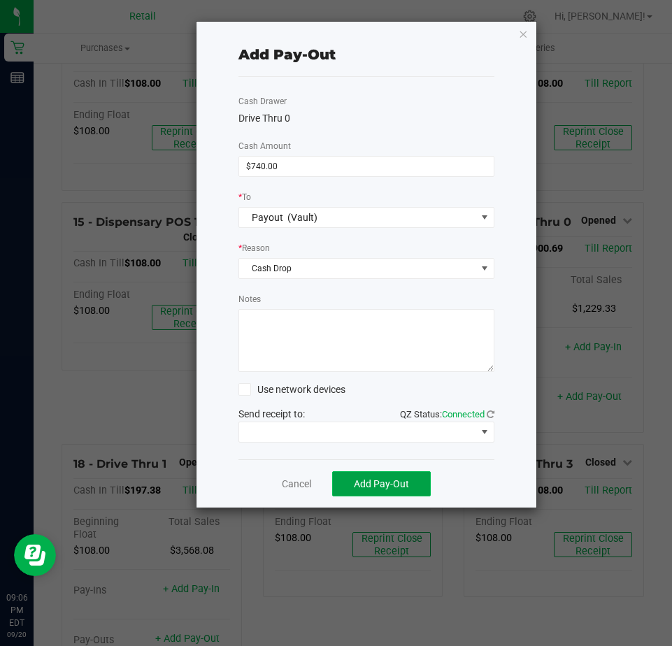
click at [347, 478] on button "Add Pay-Out" at bounding box center [381, 483] width 99 height 25
